Goal: Information Seeking & Learning: Find contact information

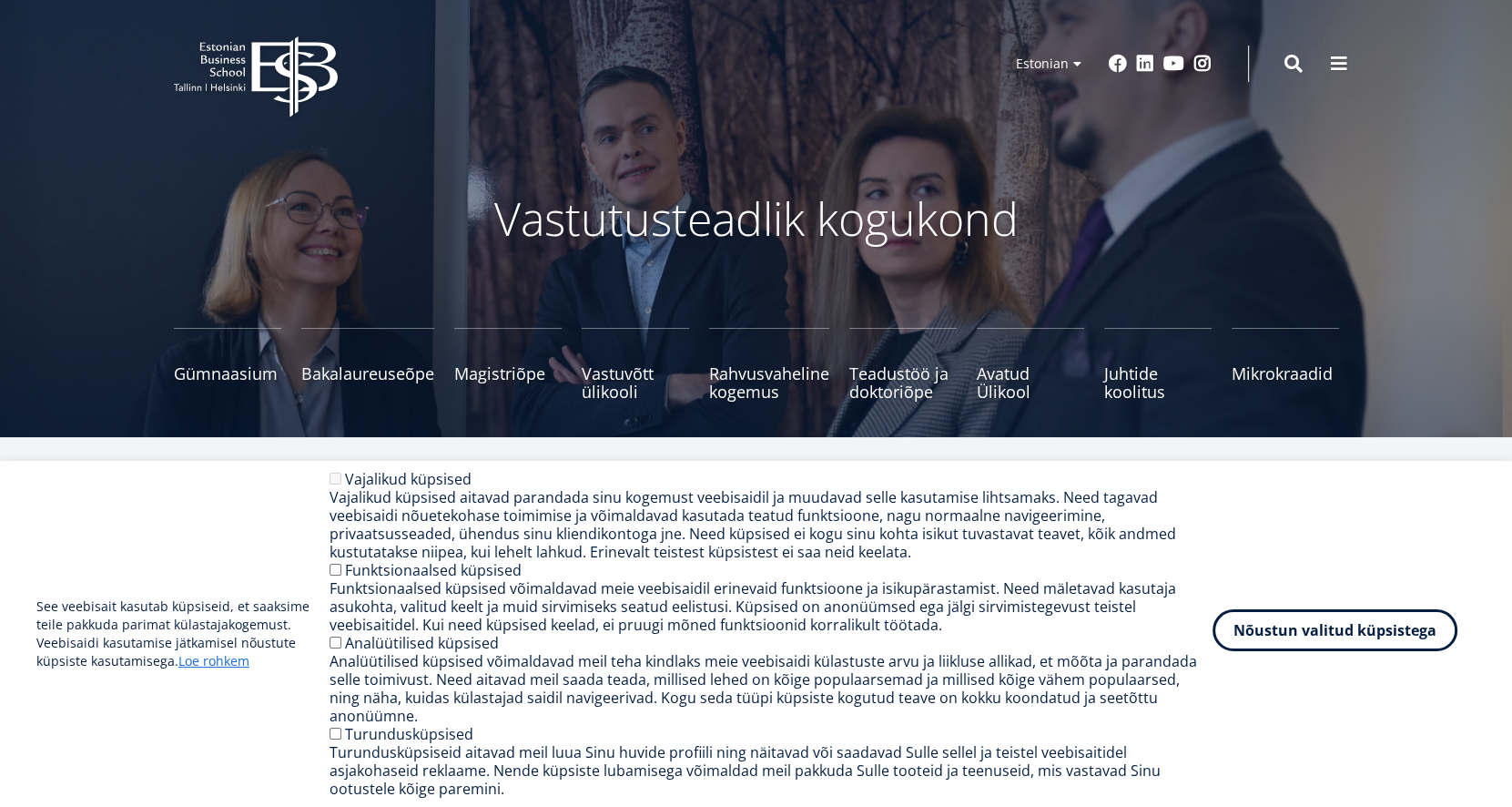
click at [1375, 635] on button "Nõustun valitud küpsistega" at bounding box center [1336, 630] width 245 height 42
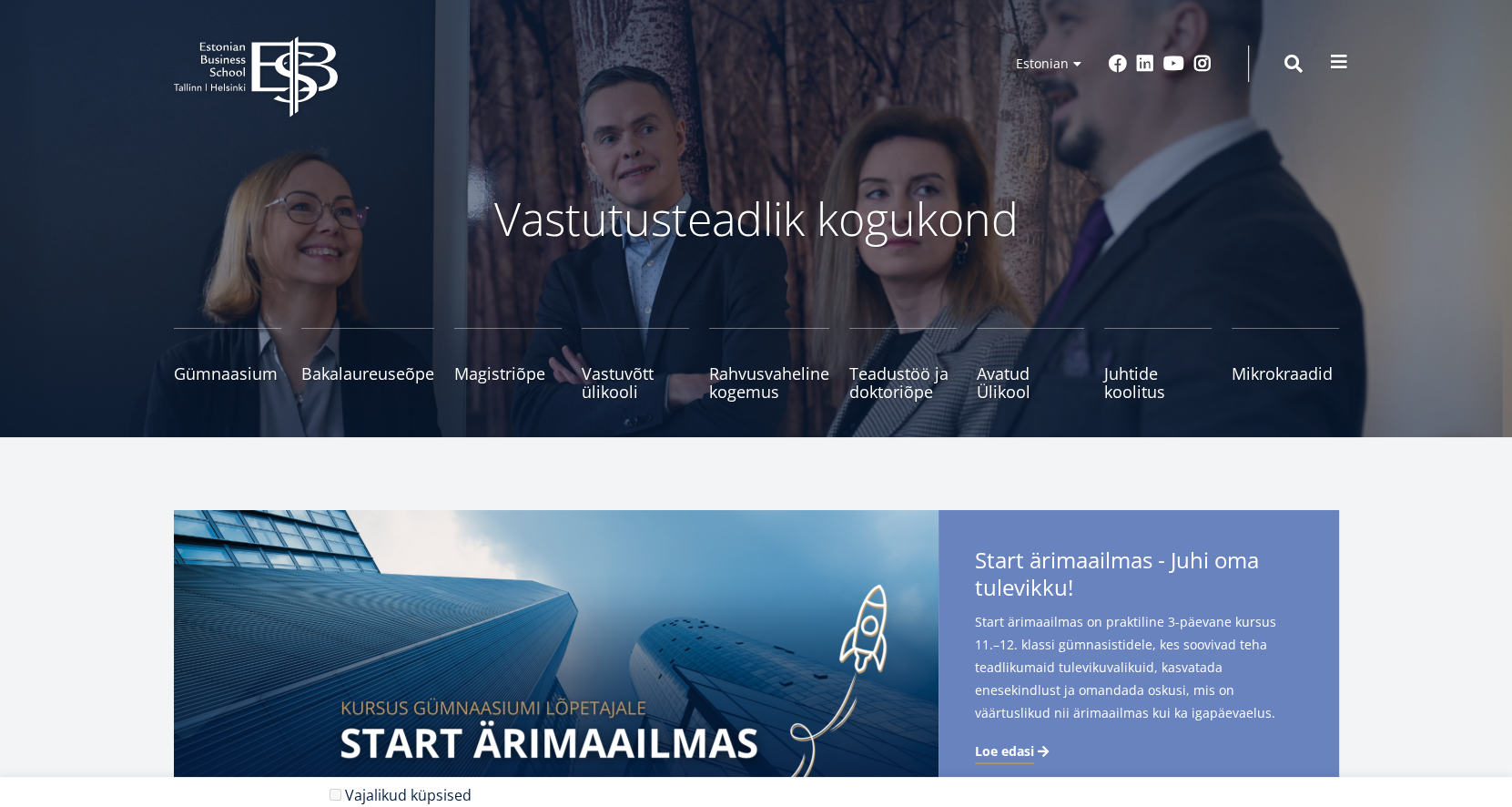
click at [1337, 63] on span at bounding box center [1339, 61] width 18 height 18
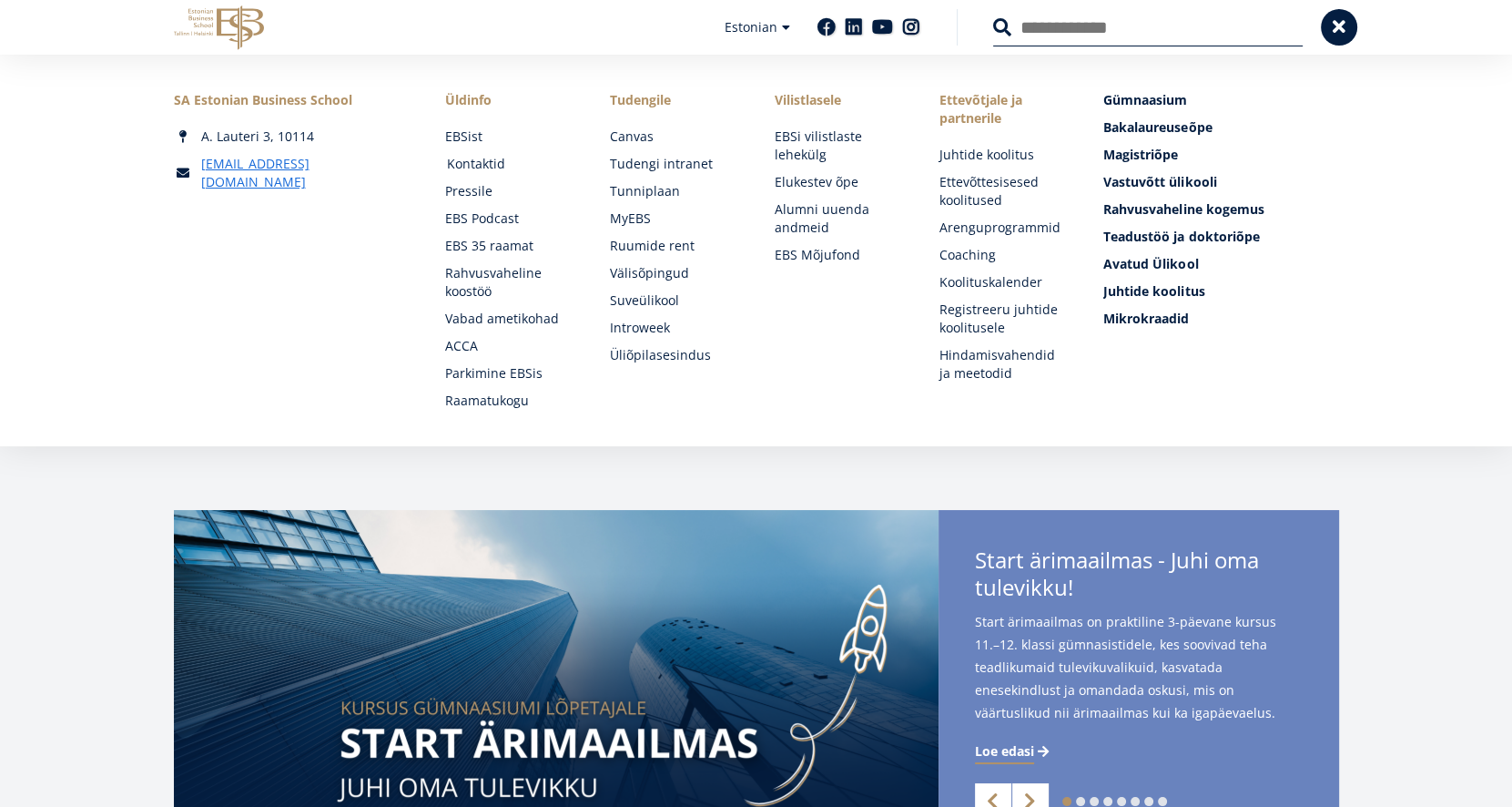
click at [485, 157] on link "Kontaktid" at bounding box center [511, 164] width 129 height 18
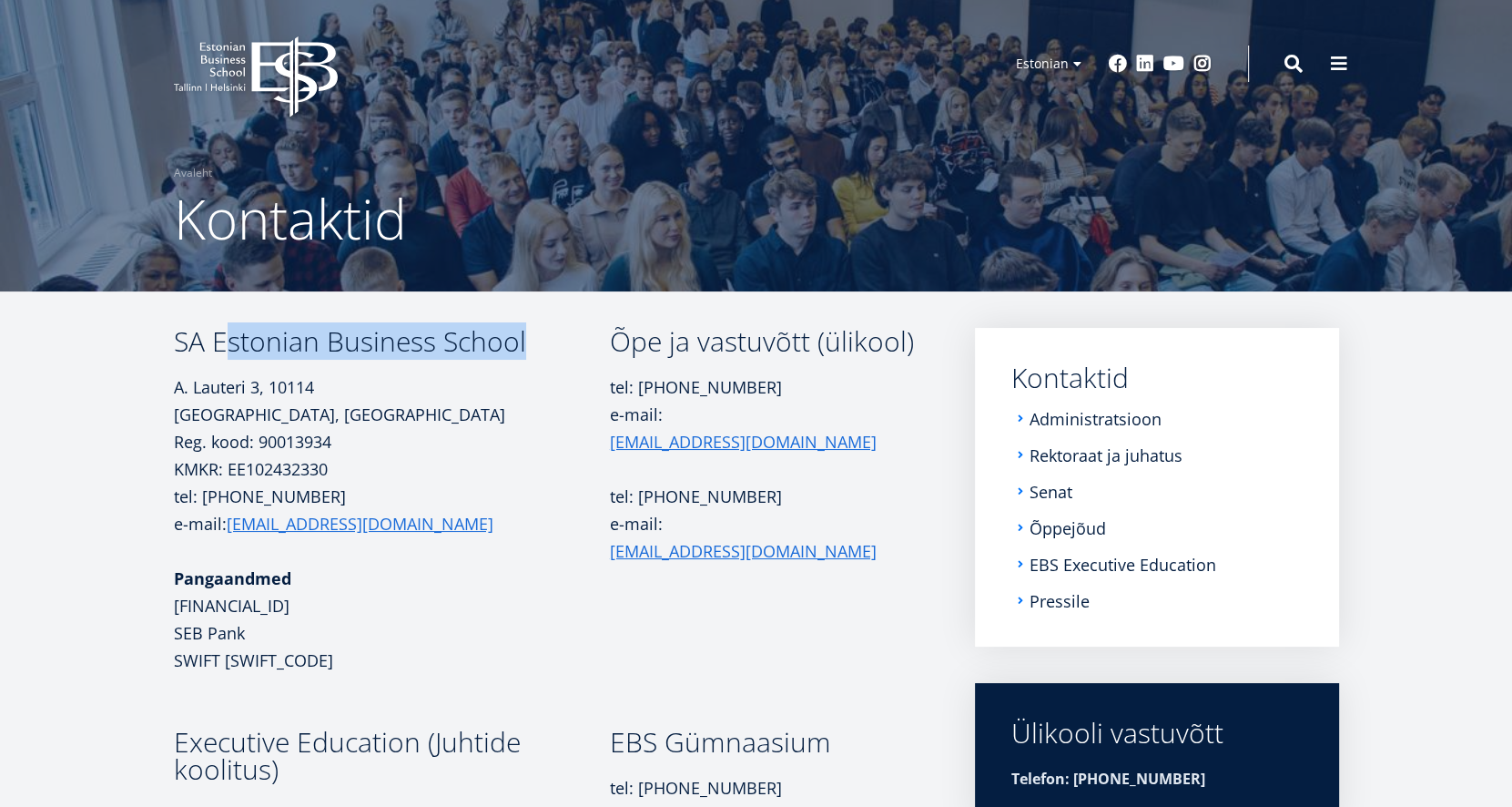
drag, startPoint x: 220, startPoint y: 342, endPoint x: 526, endPoint y: 348, distance: 306.1
click at [526, 348] on h3 "SA Estonian Business School" at bounding box center [392, 342] width 436 height 27
drag, startPoint x: 215, startPoint y: 342, endPoint x: 528, endPoint y: 334, distance: 313.1
click at [528, 334] on h3 "SA Estonian Business School" at bounding box center [392, 342] width 436 height 27
copy h3 "Estonian Business School"
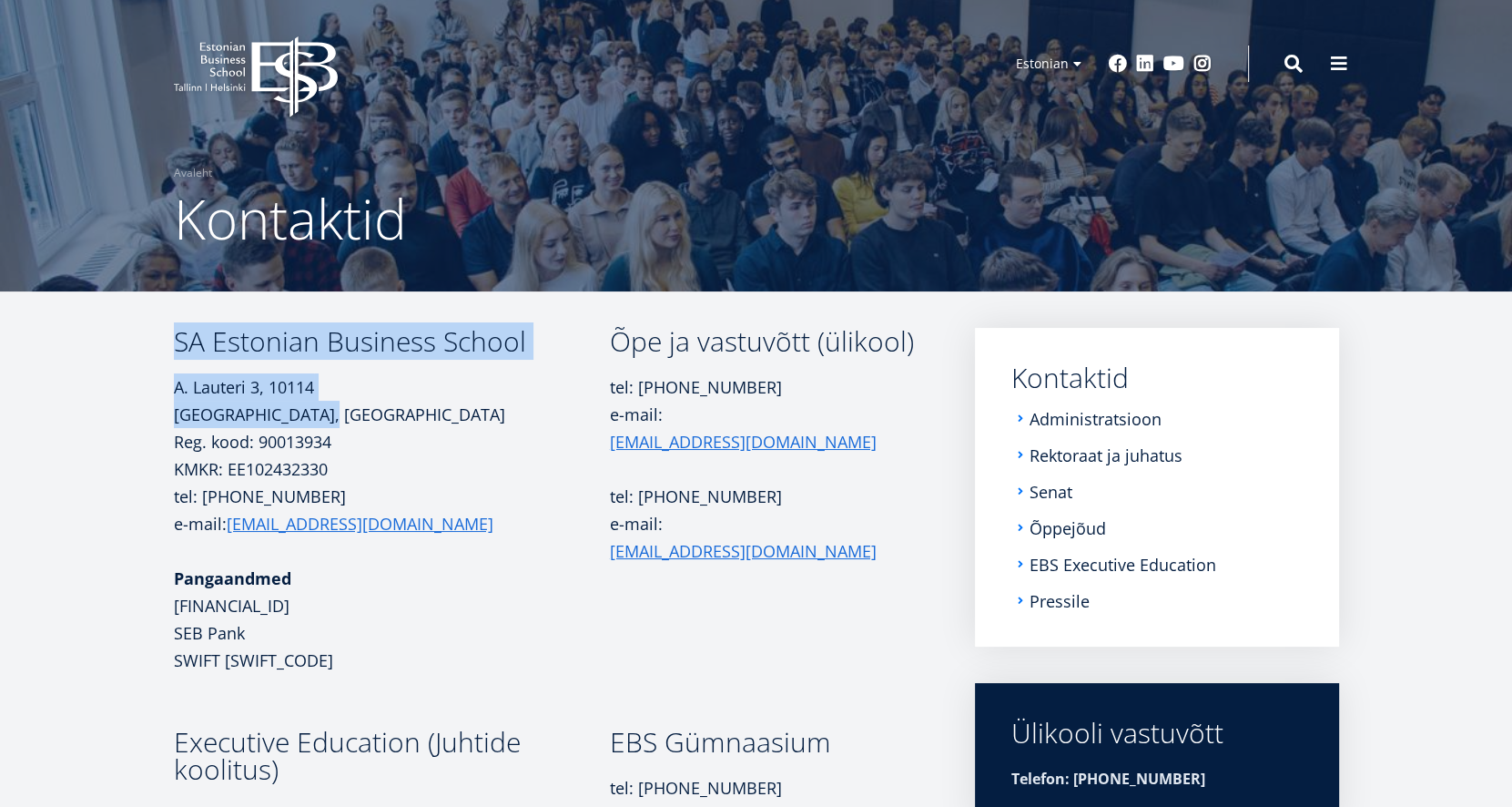
drag, startPoint x: 168, startPoint y: 390, endPoint x: 278, endPoint y: 419, distance: 113.8
click at [278, 419] on div "SA Estonian Business School A. Lauteri 3, 10114 Tallinn, Eesti Reg. kood: 90013…" at bounding box center [756, 669] width 1311 height 682
click at [299, 408] on p "A. Lauteri 3, 10114 Tallinn, Eesti Reg. kood: 90013934" at bounding box center [392, 414] width 436 height 82
drag, startPoint x: 268, startPoint y: 416, endPoint x: 176, endPoint y: 392, distance: 95.1
click at [176, 392] on p "A. Lauteri 3, 10114 Tallinn, Eesti Reg. kood: 90013934" at bounding box center [392, 414] width 436 height 82
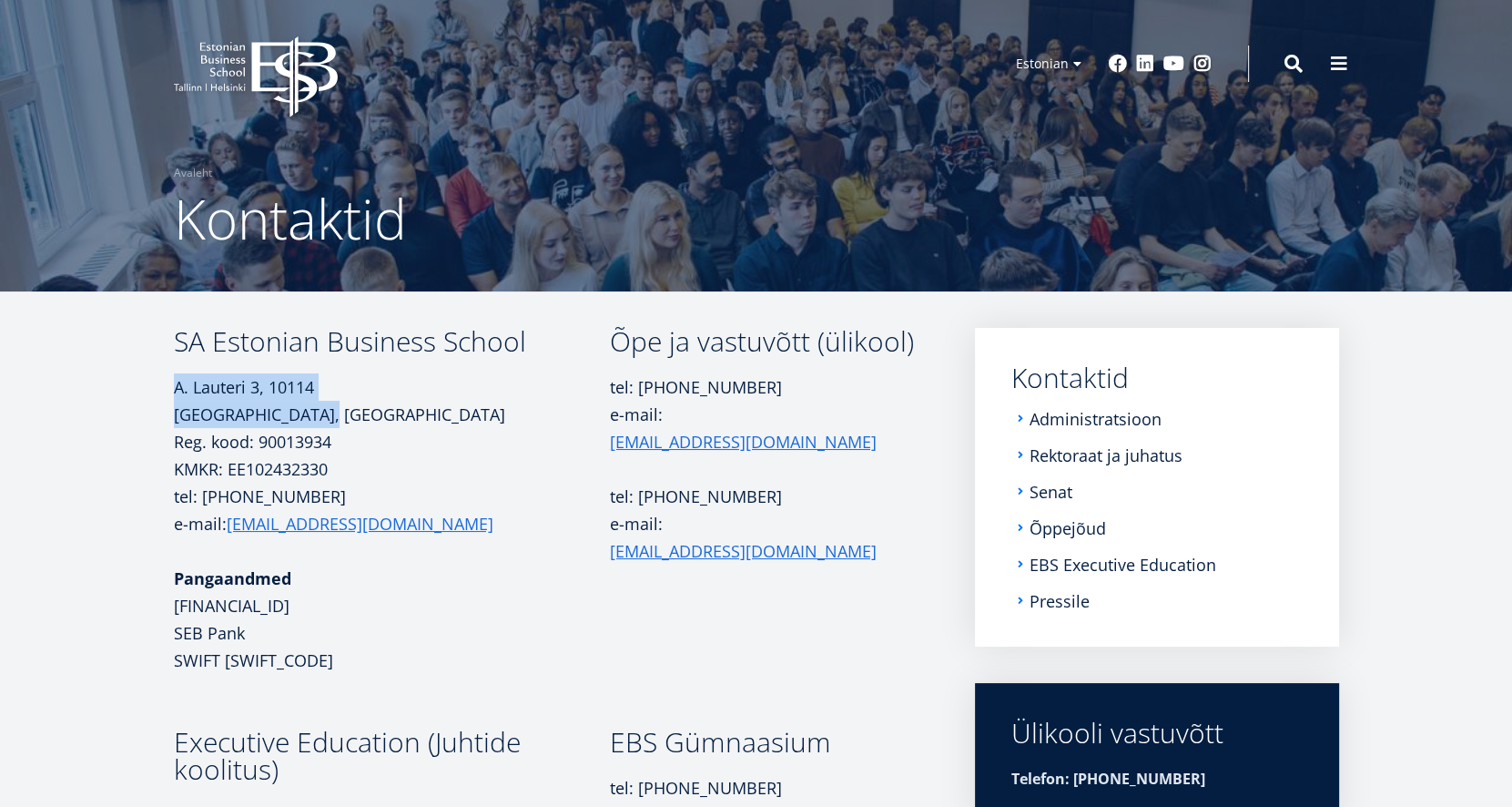
copy p "A. Lauteri 3, 10114 Tallinn, Eesti"
